Goal: Task Accomplishment & Management: Manage account settings

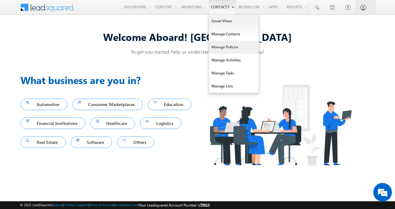
click at [222, 50] on link "Manage Policies" at bounding box center [234, 47] width 50 height 13
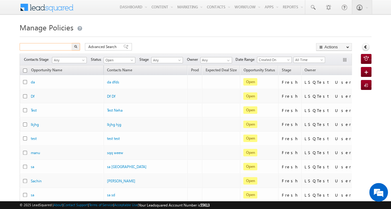
click at [59, 48] on input "text" at bounding box center [46, 46] width 53 height 7
paste input "17595746615909ee28b7d-1a0e-4e01-afa6-656844789f8b"
click at [78, 45] on button "button" at bounding box center [76, 46] width 8 height 7
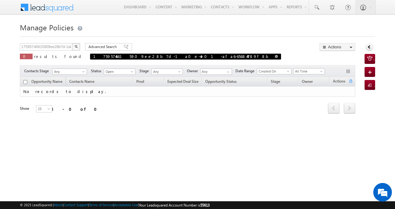
click at [275, 55] on span at bounding box center [276, 56] width 3 height 3
type input "Search Policies"
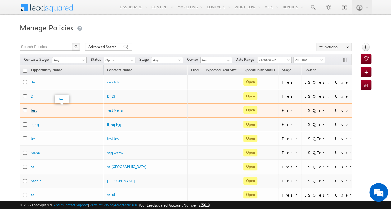
click at [33, 109] on link "Test" at bounding box center [34, 110] width 6 height 5
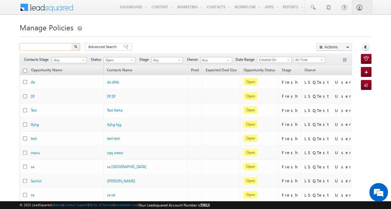
click at [59, 47] on input "text" at bounding box center [46, 46] width 53 height 7
paste input "9881877106"
click at [78, 46] on button "button" at bounding box center [76, 46] width 8 height 7
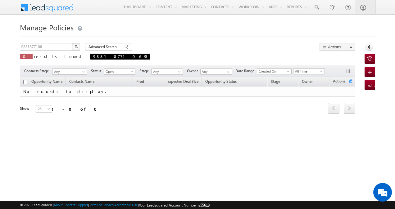
click at [144, 57] on span at bounding box center [145, 56] width 3 height 3
type input "Search Policies"
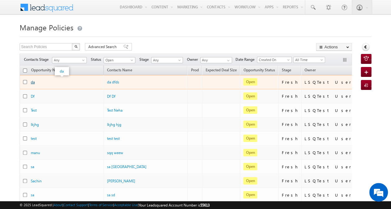
click at [32, 81] on link "da" at bounding box center [33, 82] width 4 height 5
